Goal: Transaction & Acquisition: Purchase product/service

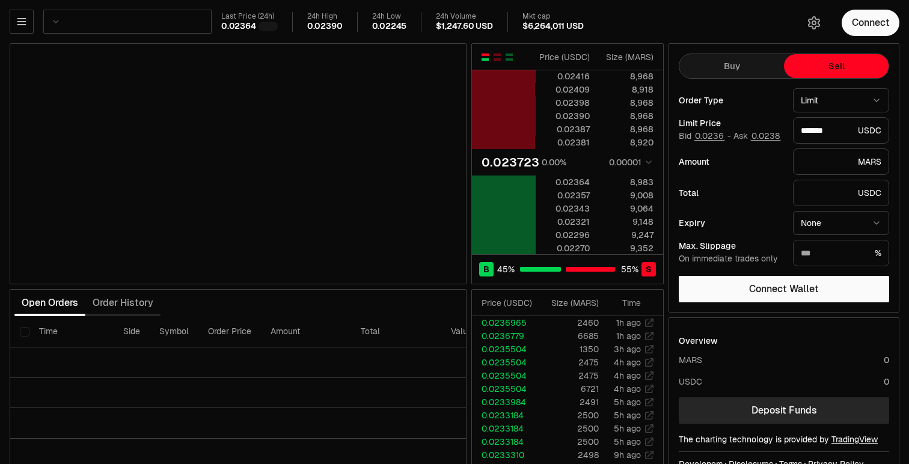
scroll to position [0, 214]
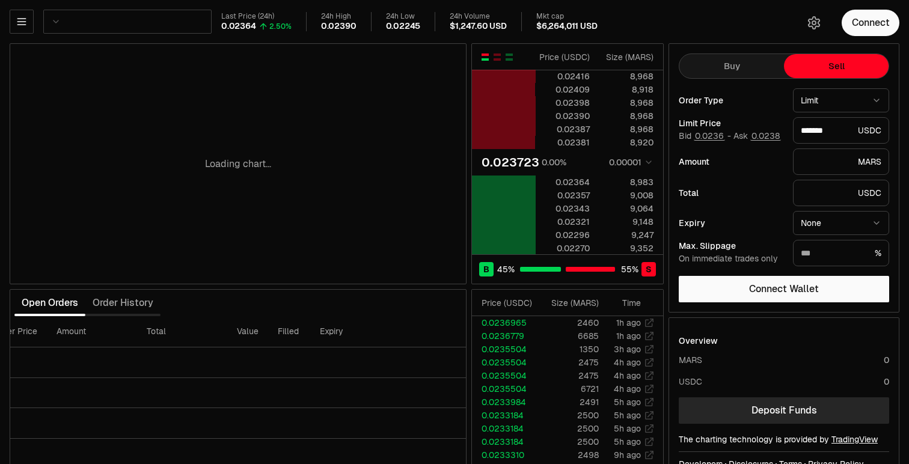
drag, startPoint x: 439, startPoint y: 135, endPoint x: 438, endPoint y: 141, distance: 6.0
click at [438, 141] on div "Loading chart..." at bounding box center [238, 164] width 456 height 240
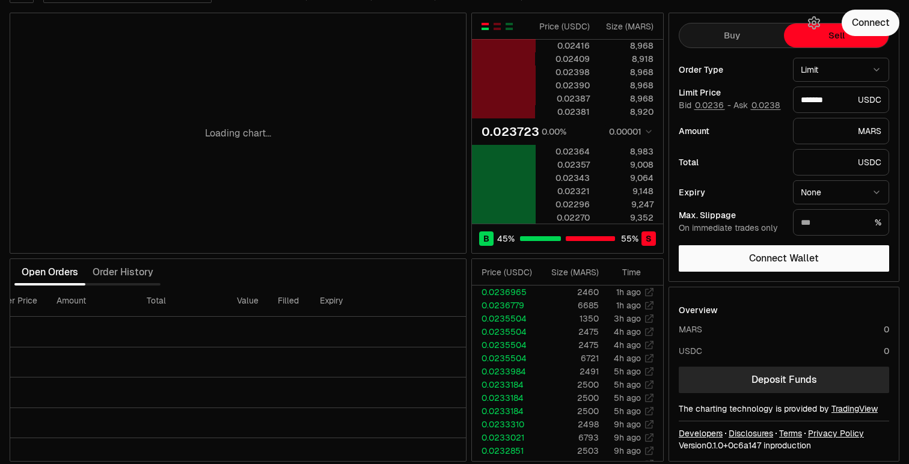
scroll to position [38, 0]
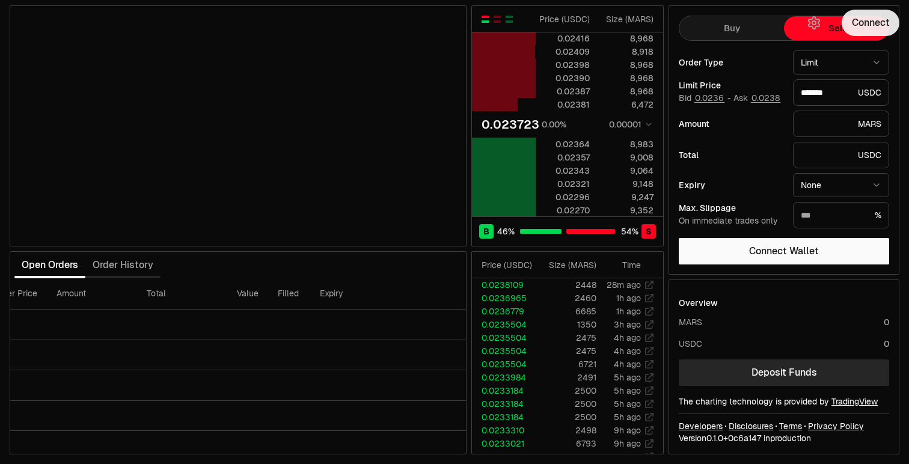
click at [865, 20] on button "Connect" at bounding box center [871, 23] width 58 height 26
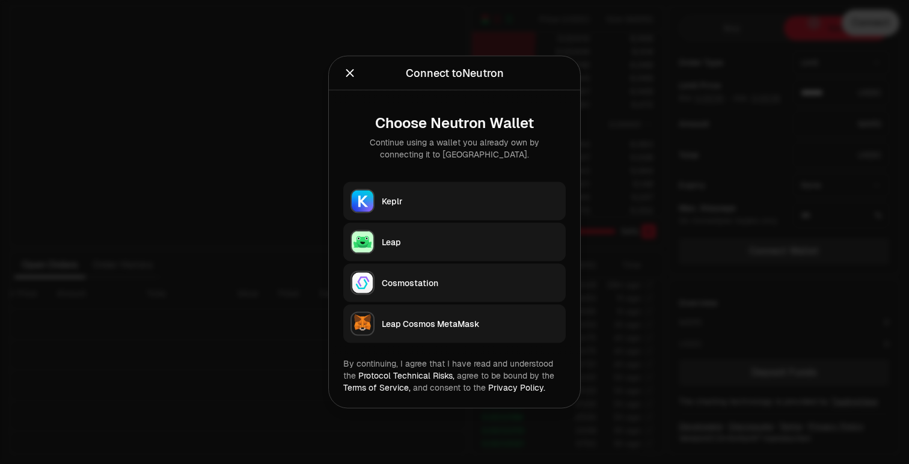
click at [422, 202] on div "Keplr" at bounding box center [470, 201] width 177 height 12
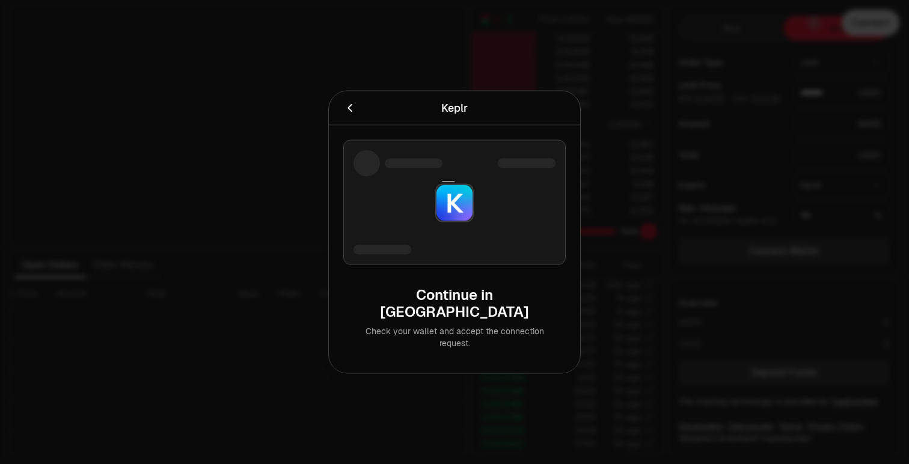
click at [435, 226] on icon at bounding box center [454, 203] width 45 height 45
click at [498, 10] on div at bounding box center [454, 232] width 909 height 464
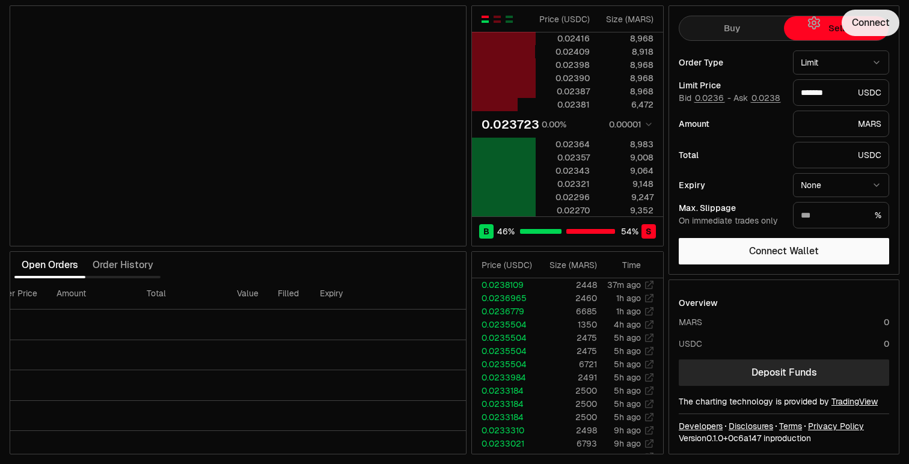
click at [865, 22] on button "Connect" at bounding box center [871, 23] width 58 height 26
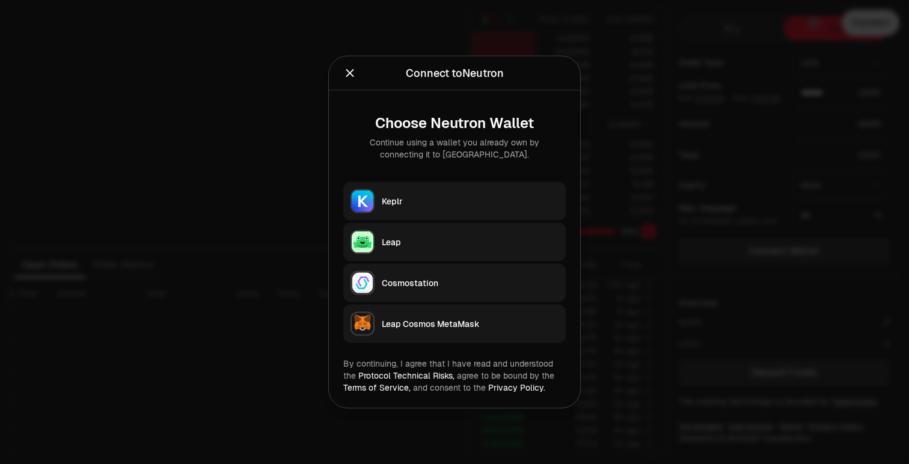
click at [419, 197] on div "Keplr" at bounding box center [470, 201] width 177 height 12
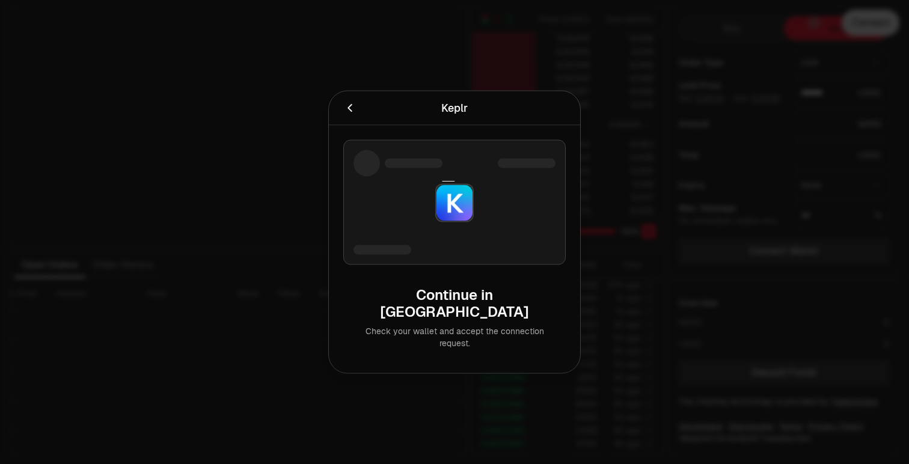
drag, startPoint x: 366, startPoint y: 113, endPoint x: 360, endPoint y: 115, distance: 6.5
click at [366, 113] on div at bounding box center [389, 108] width 93 height 17
click at [349, 115] on icon "Cancel" at bounding box center [349, 108] width 13 height 13
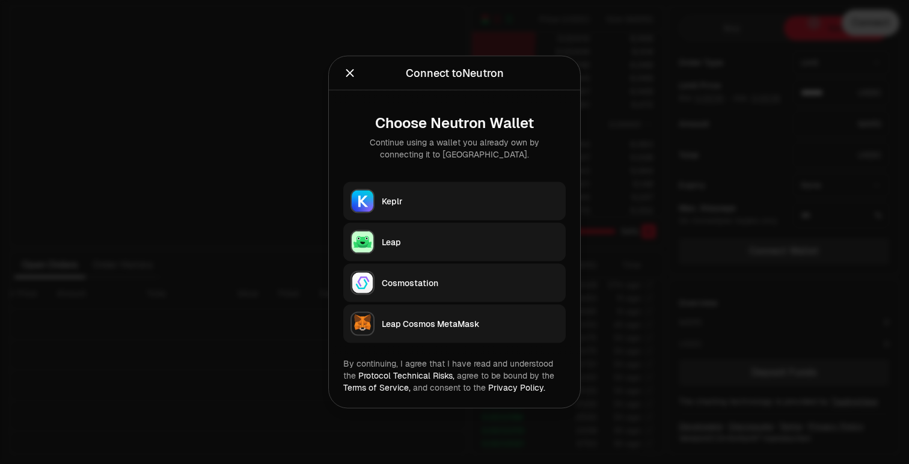
click at [407, 193] on button "Keplr" at bounding box center [454, 201] width 223 height 38
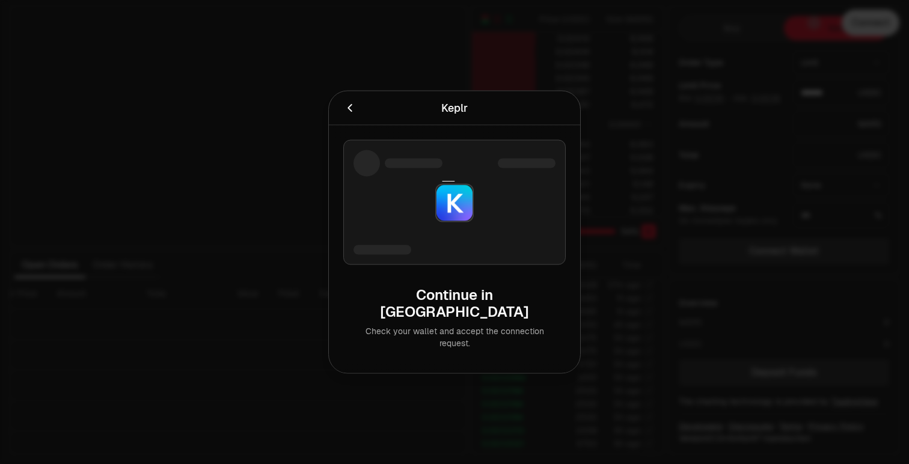
click at [350, 112] on icon "Cancel" at bounding box center [350, 108] width 4 height 8
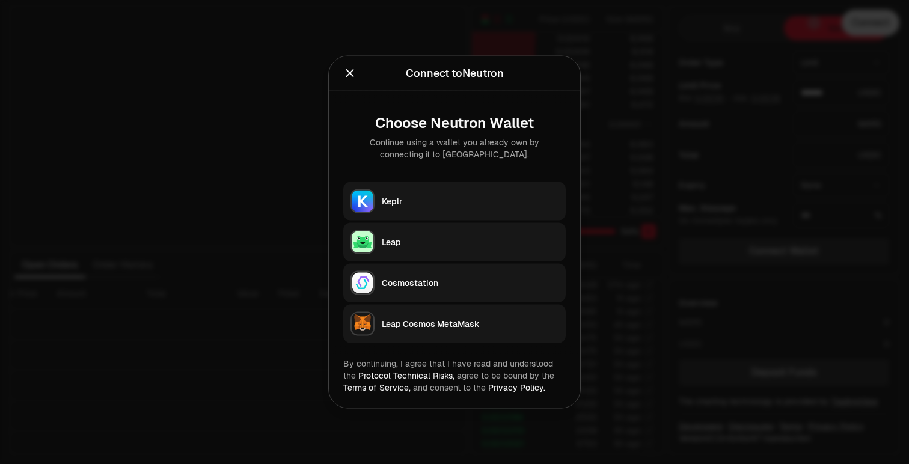
click at [353, 76] on icon "Close" at bounding box center [350, 73] width 8 height 8
